Goal: Browse casually

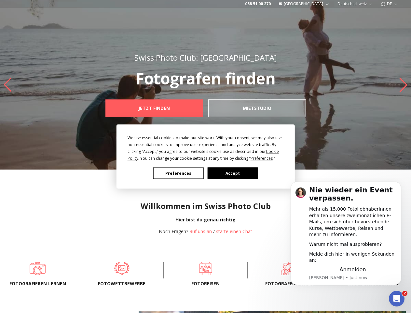
click at [205, 156] on div "We use essential cookies to make our site work. With your consent, we may also …" at bounding box center [206, 147] width 156 height 27
click at [204, 155] on div "We use essential cookies to make our site work. With your consent, we may also …" at bounding box center [206, 147] width 156 height 27
click at [262, 158] on span "Preferences" at bounding box center [262, 158] width 22 height 6
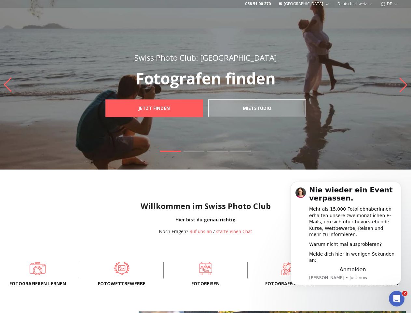
click at [178, 173] on div "Willkommen im Swiss Photo Club Hier bist du genau richtig Noch Fragen? Ruf uns …" at bounding box center [205, 212] width 411 height 86
click at [232, 173] on div "Willkommen im Swiss Photo Club Hier bist du genau richtig Noch Fragen? Ruf uns …" at bounding box center [205, 212] width 411 height 86
click at [346, 236] on div "Mehr als 15.000 FotoliebhaberInnen erhalten unsere zweimonatlichen E-Mails, um …" at bounding box center [352, 222] width 87 height 32
